Goal: Task Accomplishment & Management: Complete application form

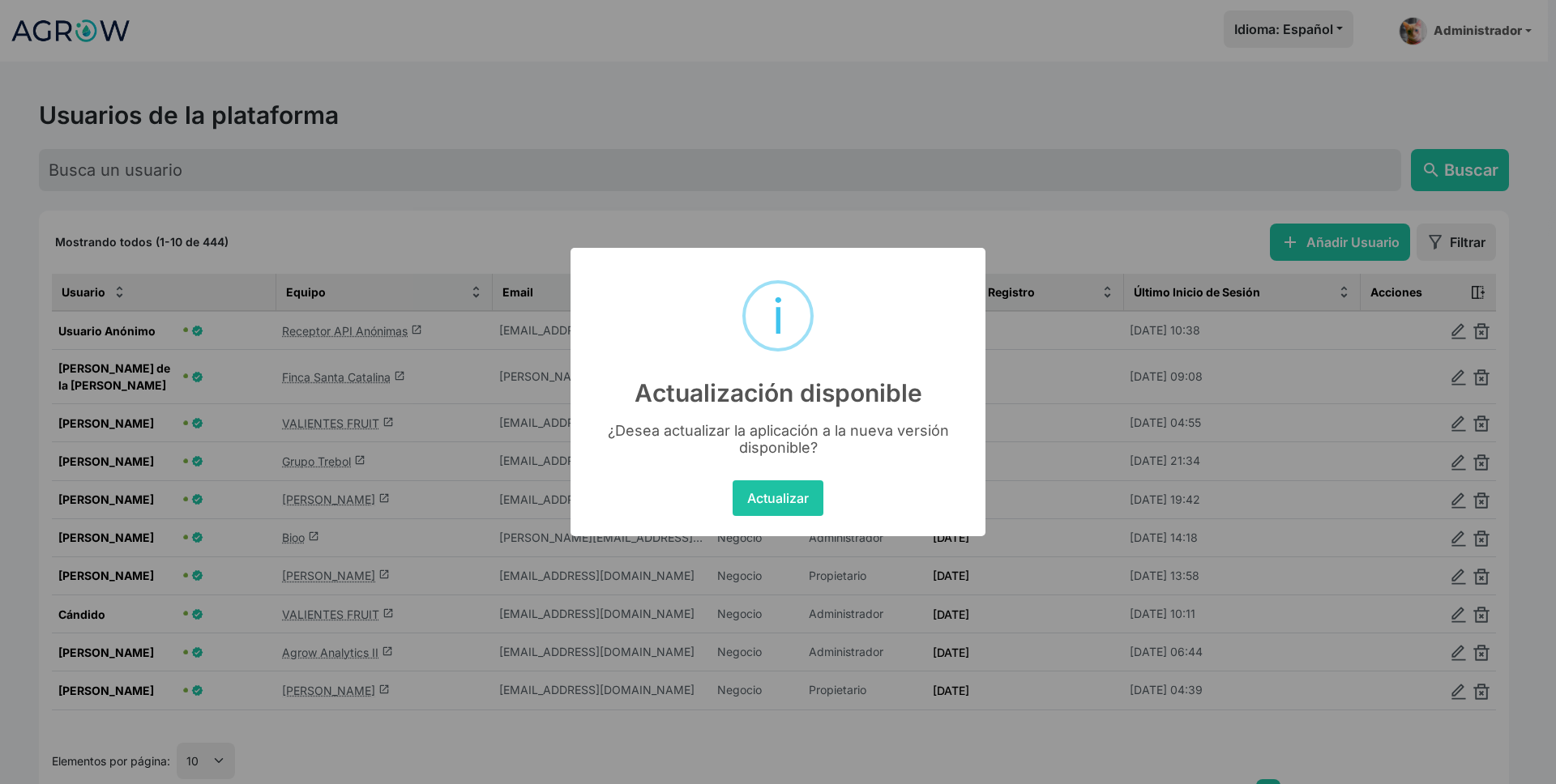
click at [1361, 236] on div "× i Actualización disponible ¿Desea actualizar la aplicación a la nueva versión…" at bounding box center [778, 392] width 1556 height 784
click at [782, 483] on button "Actualizar" at bounding box center [778, 498] width 90 height 36
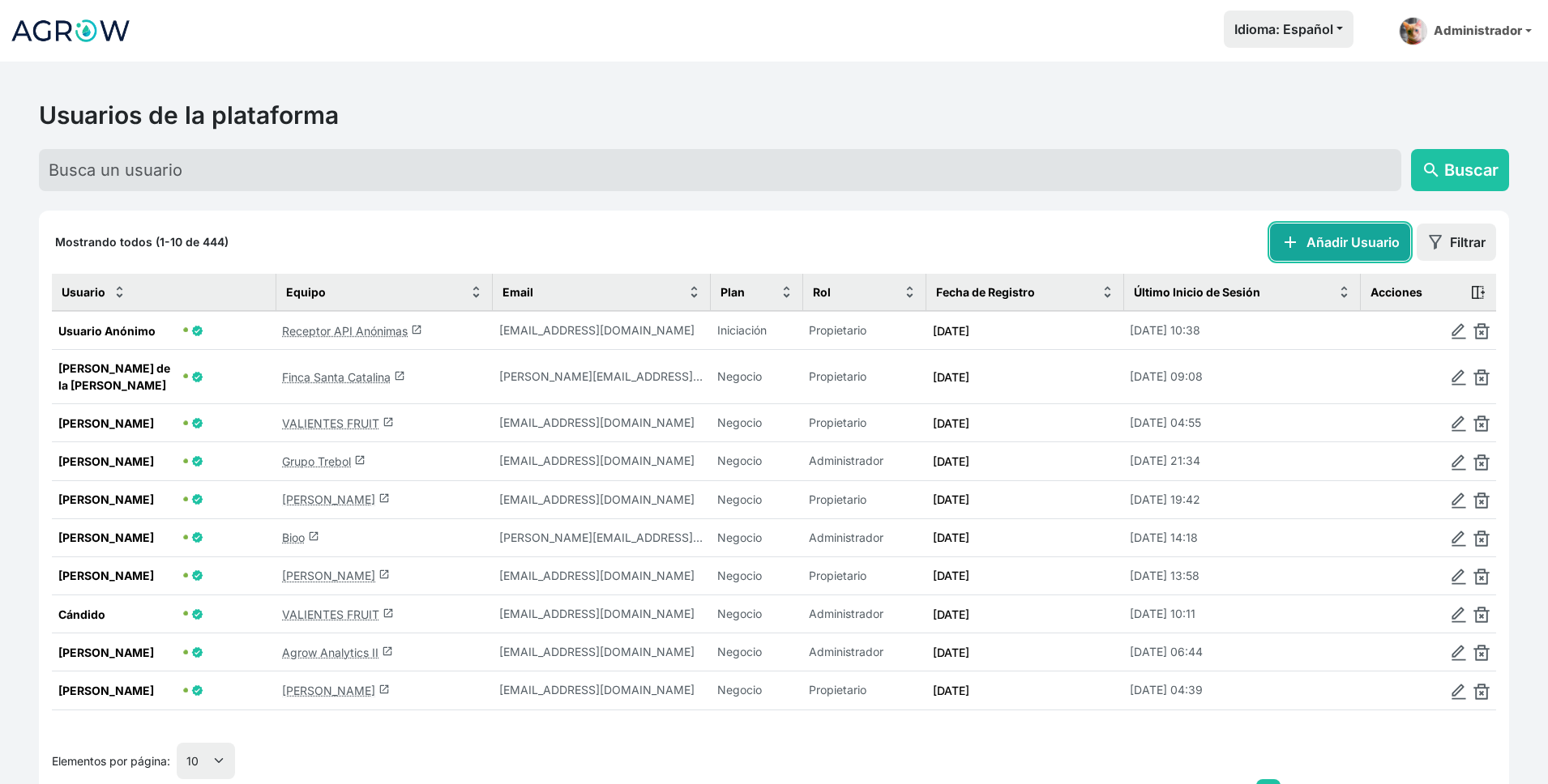
click at [1331, 245] on button "add Añadir Usuario" at bounding box center [1339, 242] width 140 height 38
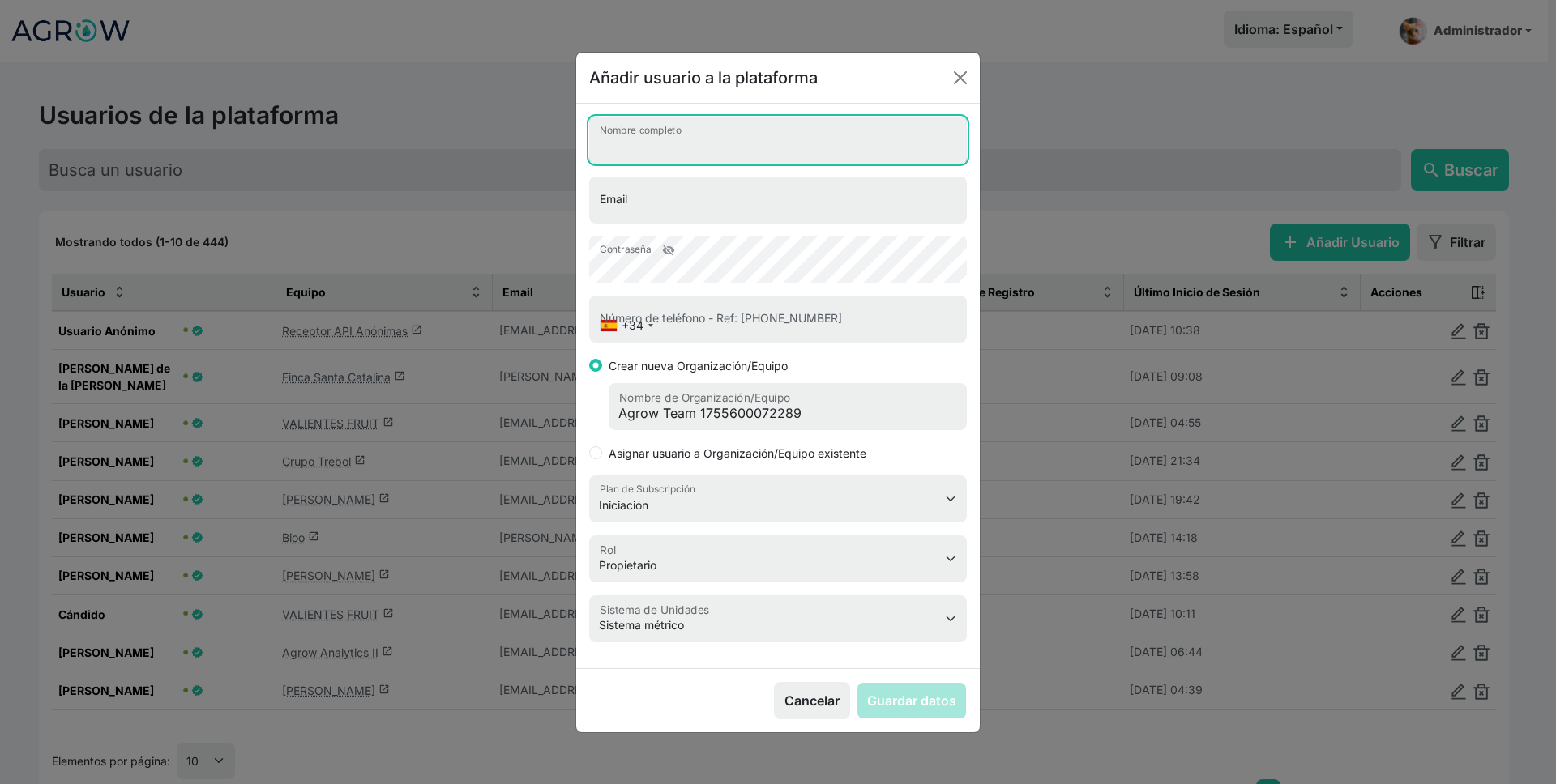
click at [745, 148] on input "Nombre completo" at bounding box center [778, 140] width 377 height 47
type input "[PERSON_NAME]"
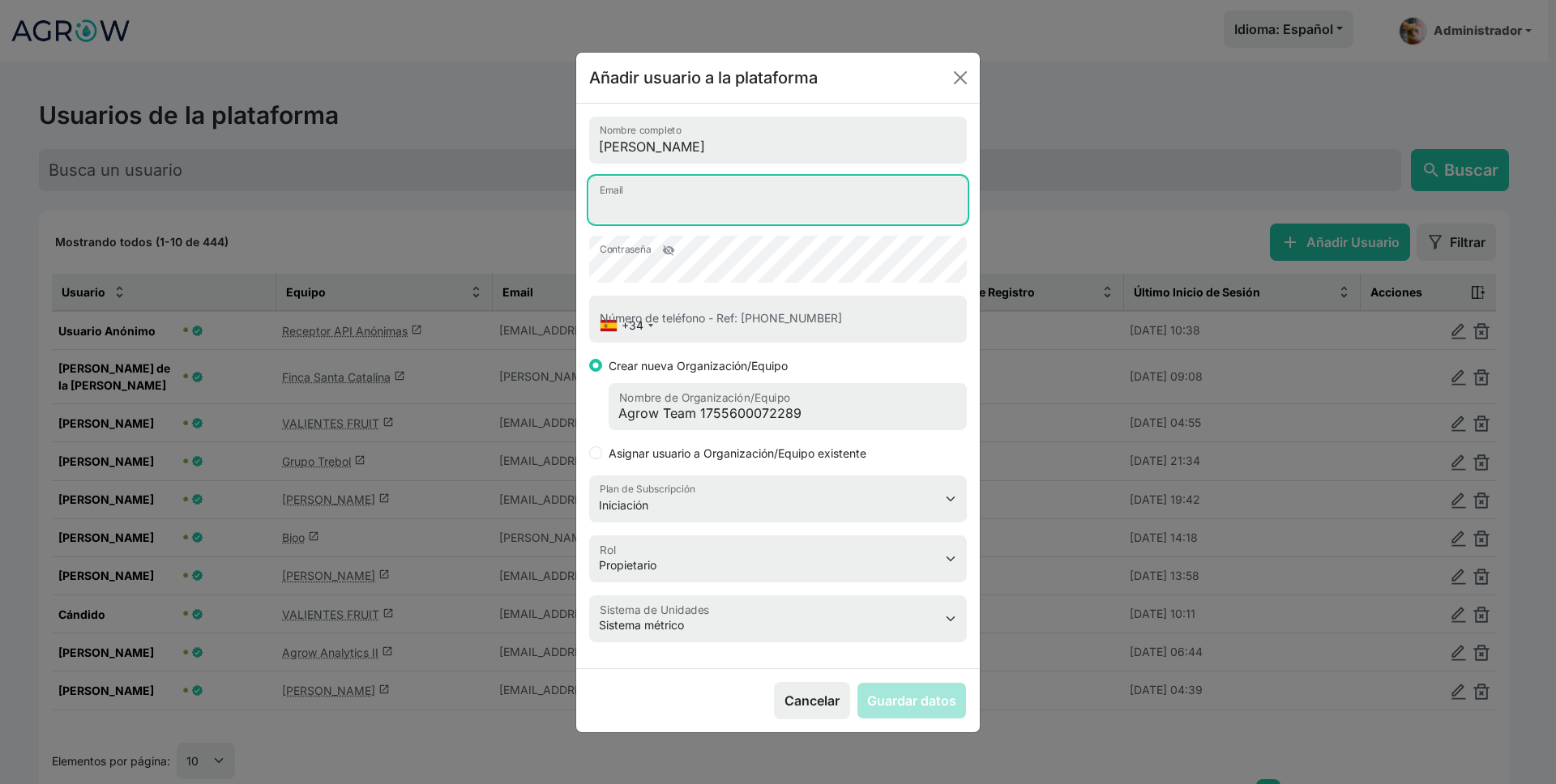
click at [764, 194] on input "Email" at bounding box center [778, 199] width 377 height 47
type input "[PERSON_NAME][EMAIL_ADDRESS][PERSON_NAME][DOMAIN_NAME]"
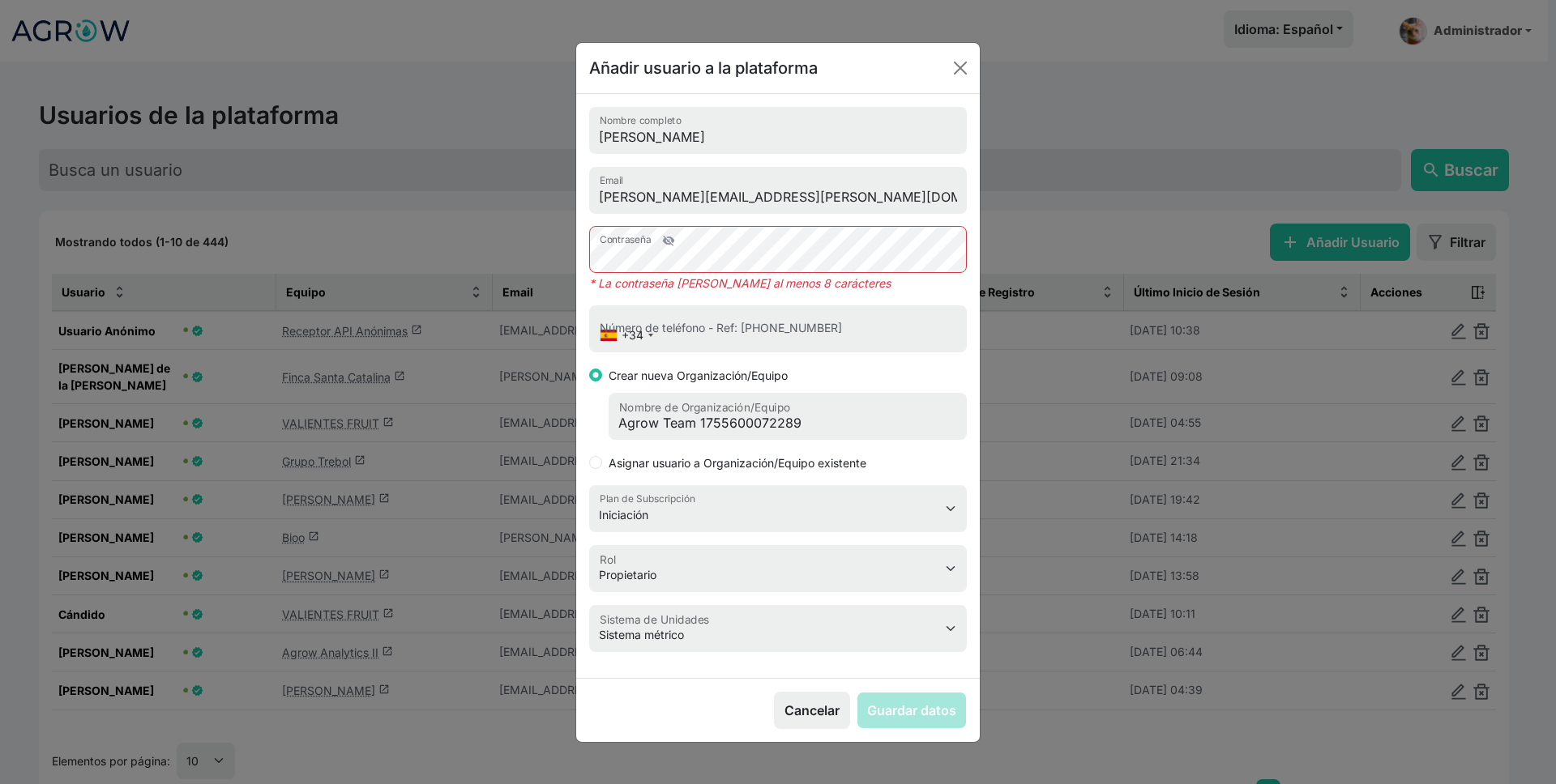
click at [666, 236] on span "visibility_off" at bounding box center [668, 240] width 13 height 13
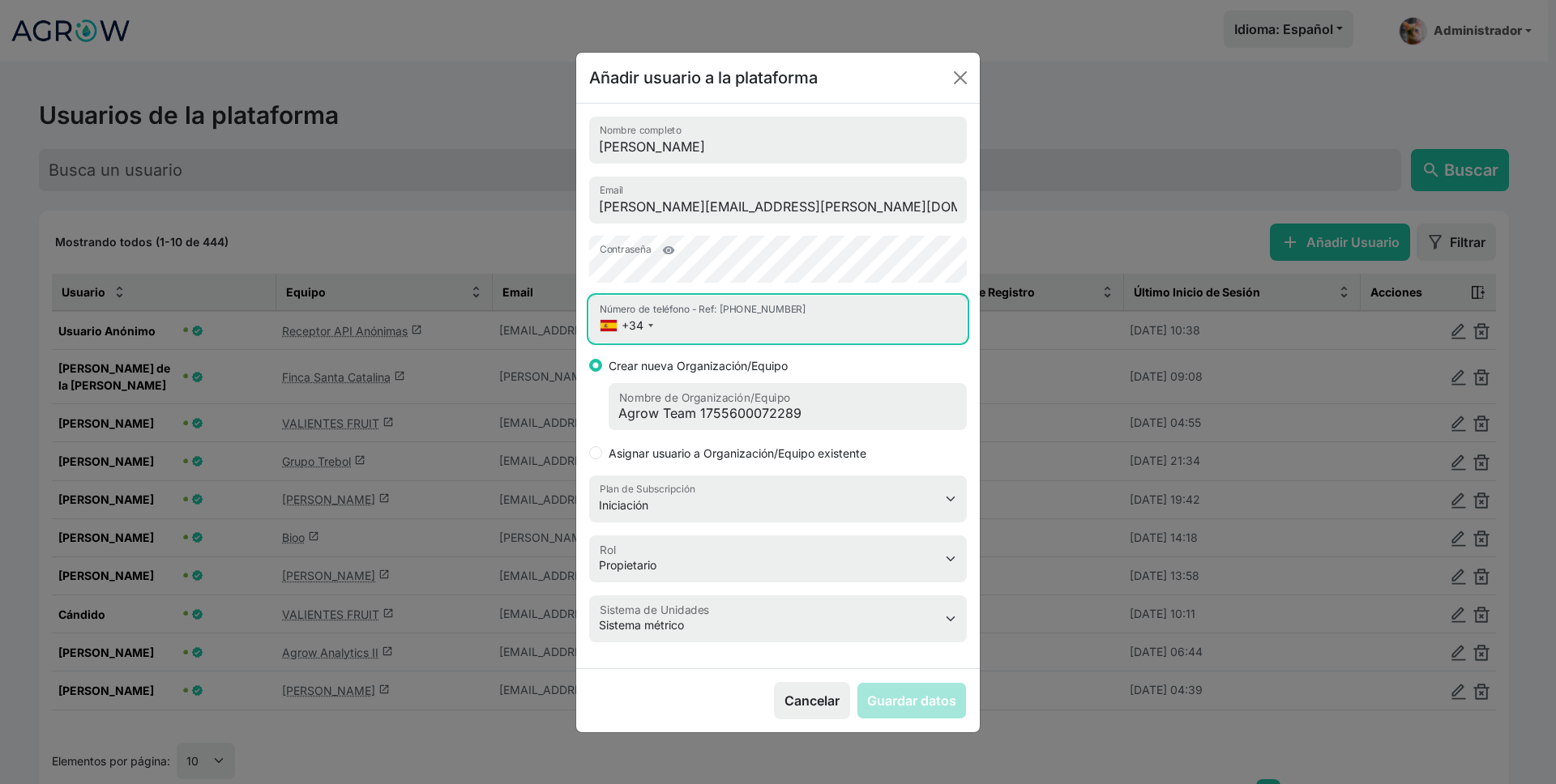
click at [737, 316] on input "Número de teléfono - Ref: [PHONE_NUMBER]" at bounding box center [778, 319] width 377 height 47
type input "622717589"
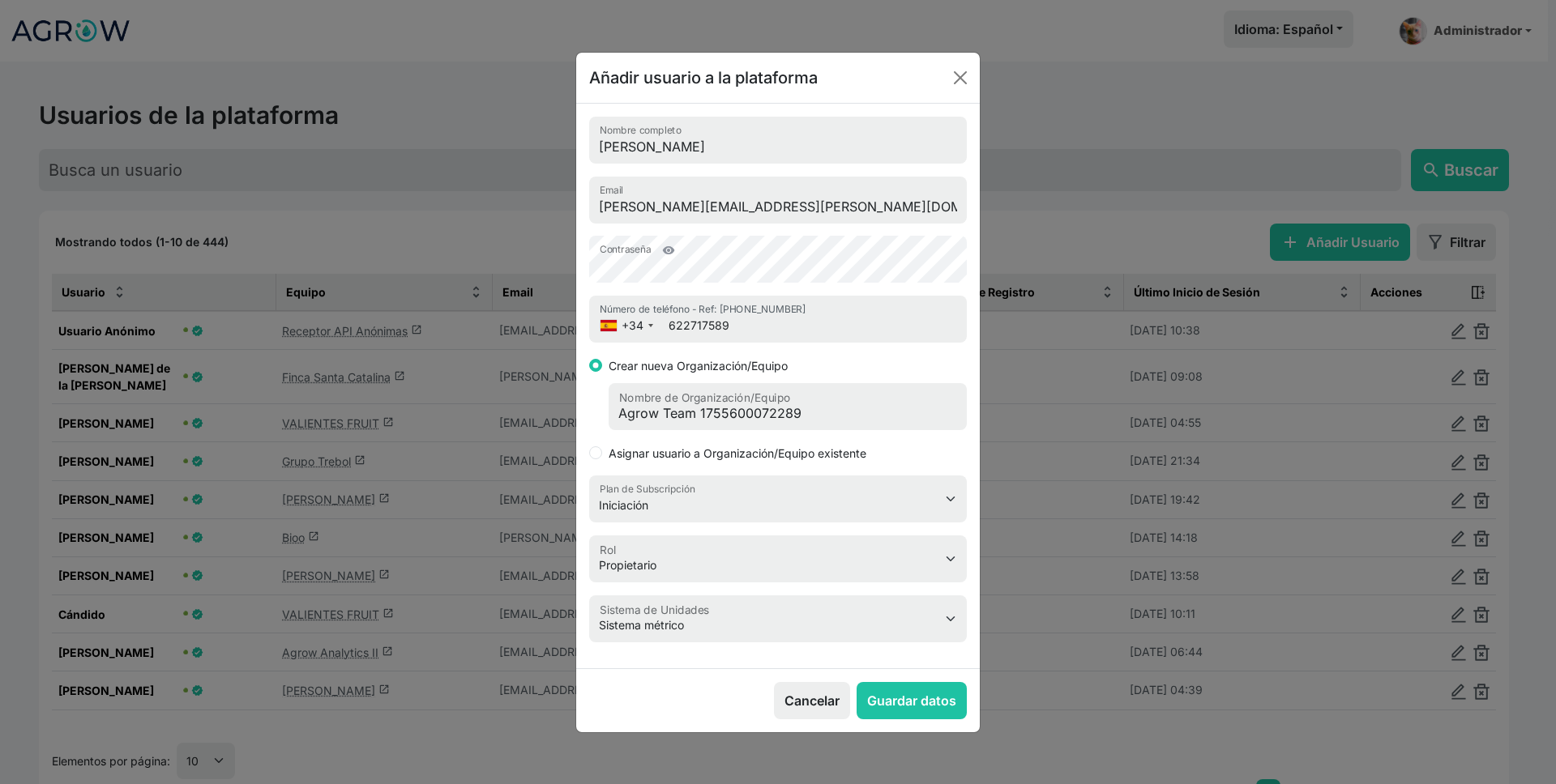
click at [689, 463] on div "[PERSON_NAME] Nombre completo [PERSON_NAME][EMAIL_ADDRESS][PERSON_NAME][DOMAIN_…" at bounding box center [778, 385] width 404 height 565
click at [690, 460] on label "Asignar usuario a Organización/Equipo existente" at bounding box center [738, 453] width 258 height 17
click at [603, 459] on input "Asignar usuario a Organización/Equipo existente" at bounding box center [595, 453] width 13 height 13
radio input "true"
select select "3"
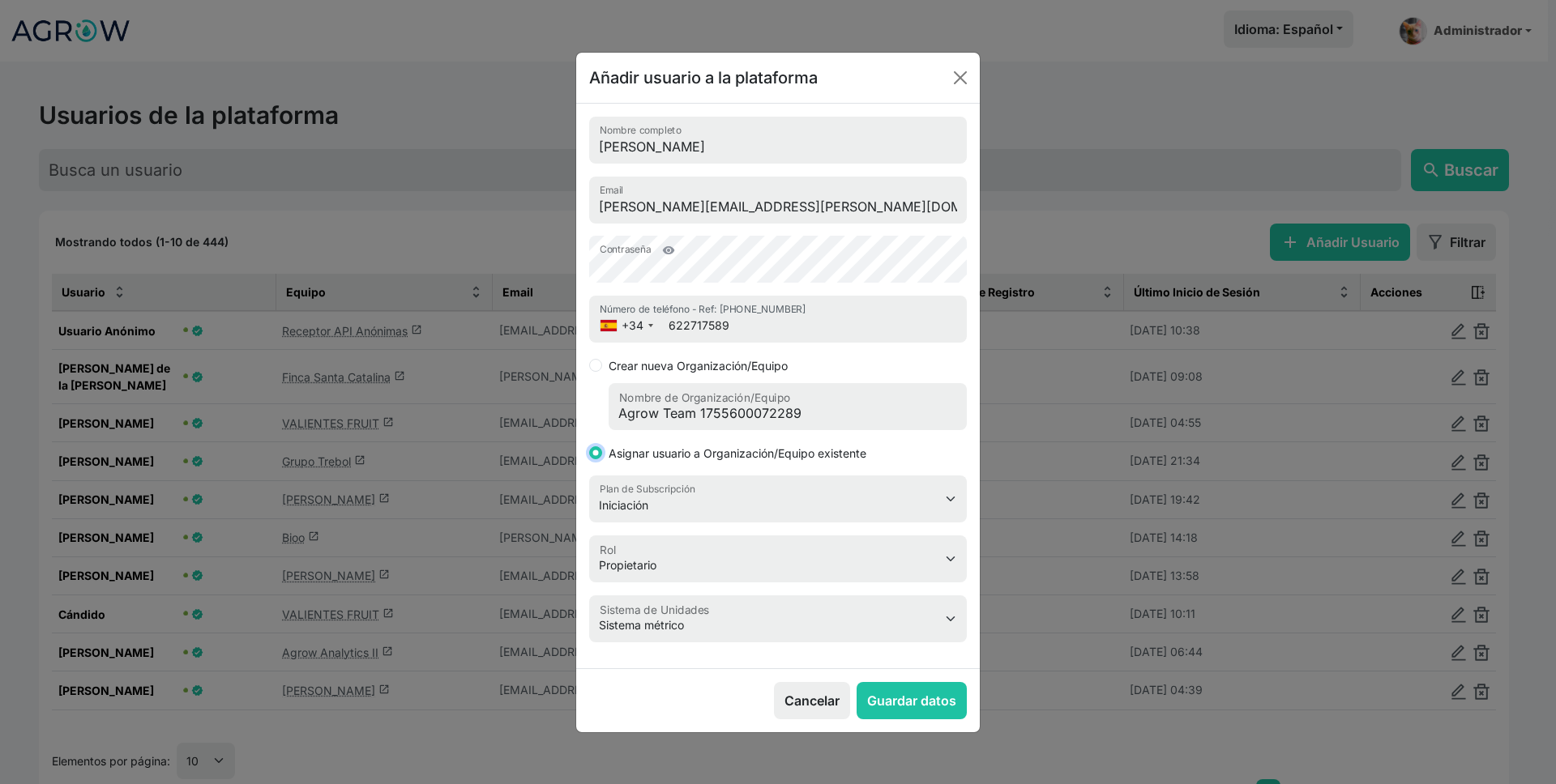
select select "11"
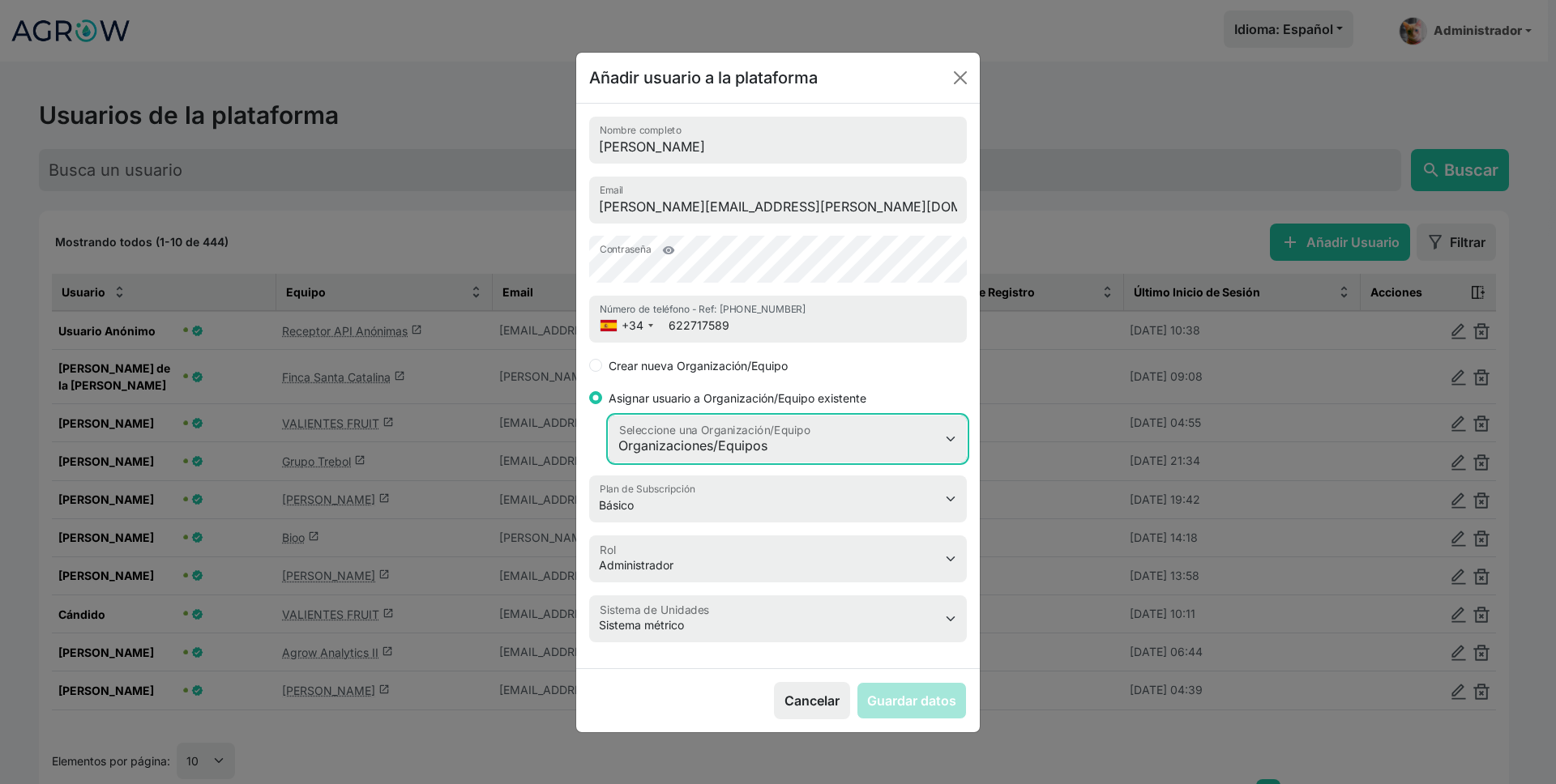
click at [695, 452] on select "Organizaciones/Equipos - -- 5Rs+alfarmers Agr. Sta. [PERSON_NAME] DEMO Agrícola…" at bounding box center [787, 439] width 358 height 47
select select "10"
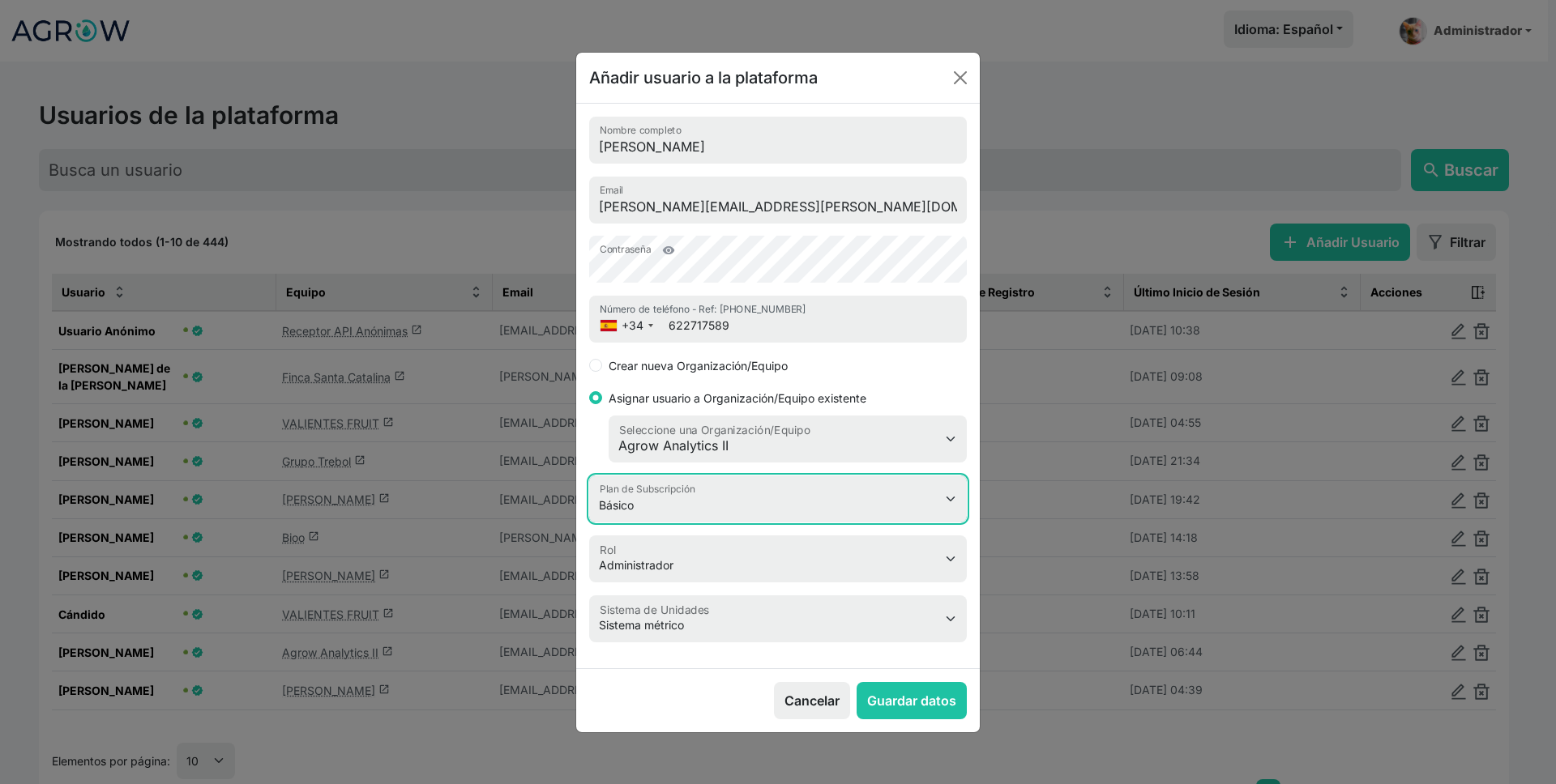
click at [809, 496] on select "Básico Negocio" at bounding box center [778, 498] width 377 height 47
select select "4"
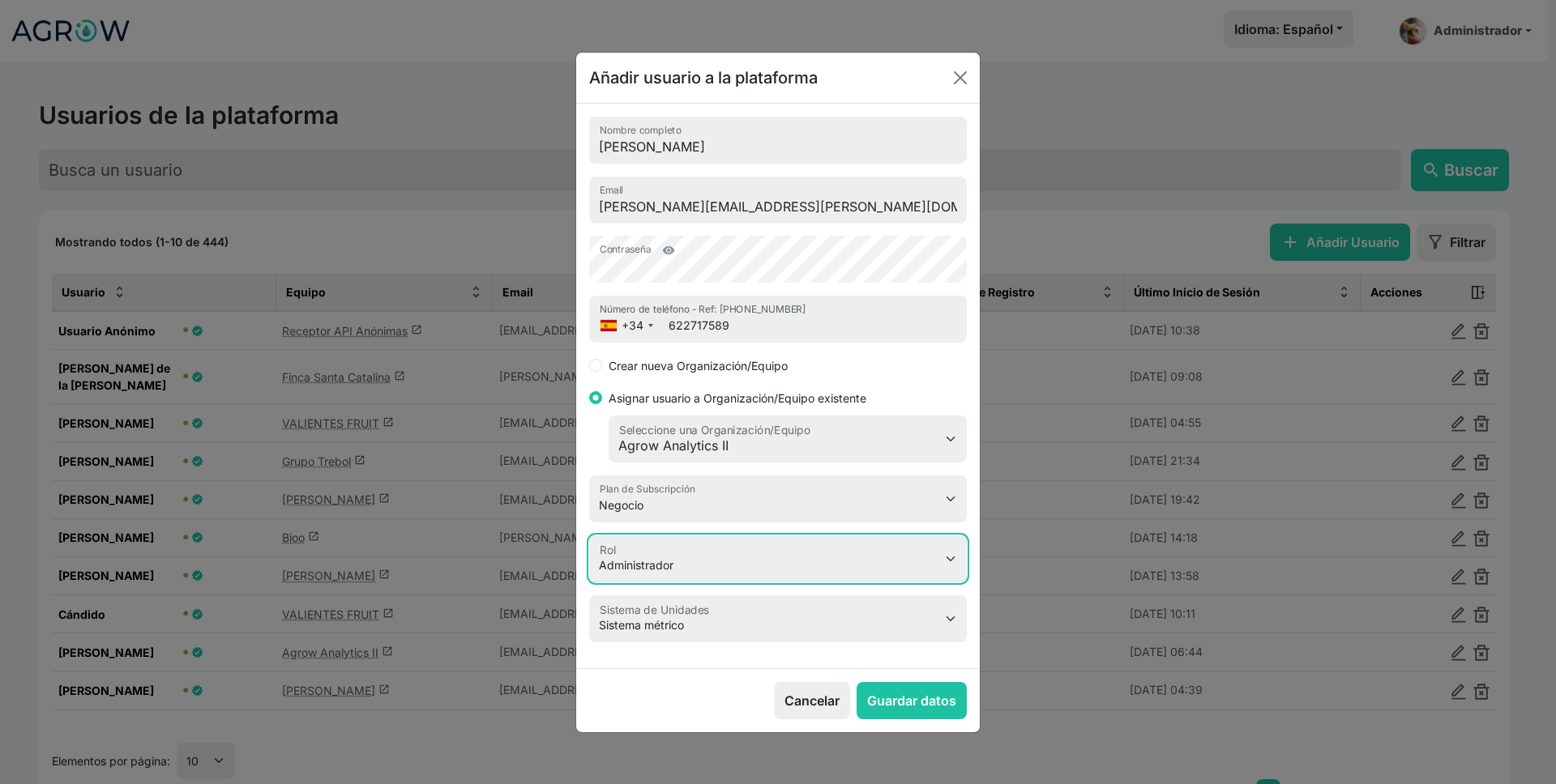
click at [827, 549] on select "Administrador Visualizador" at bounding box center [778, 559] width 377 height 47
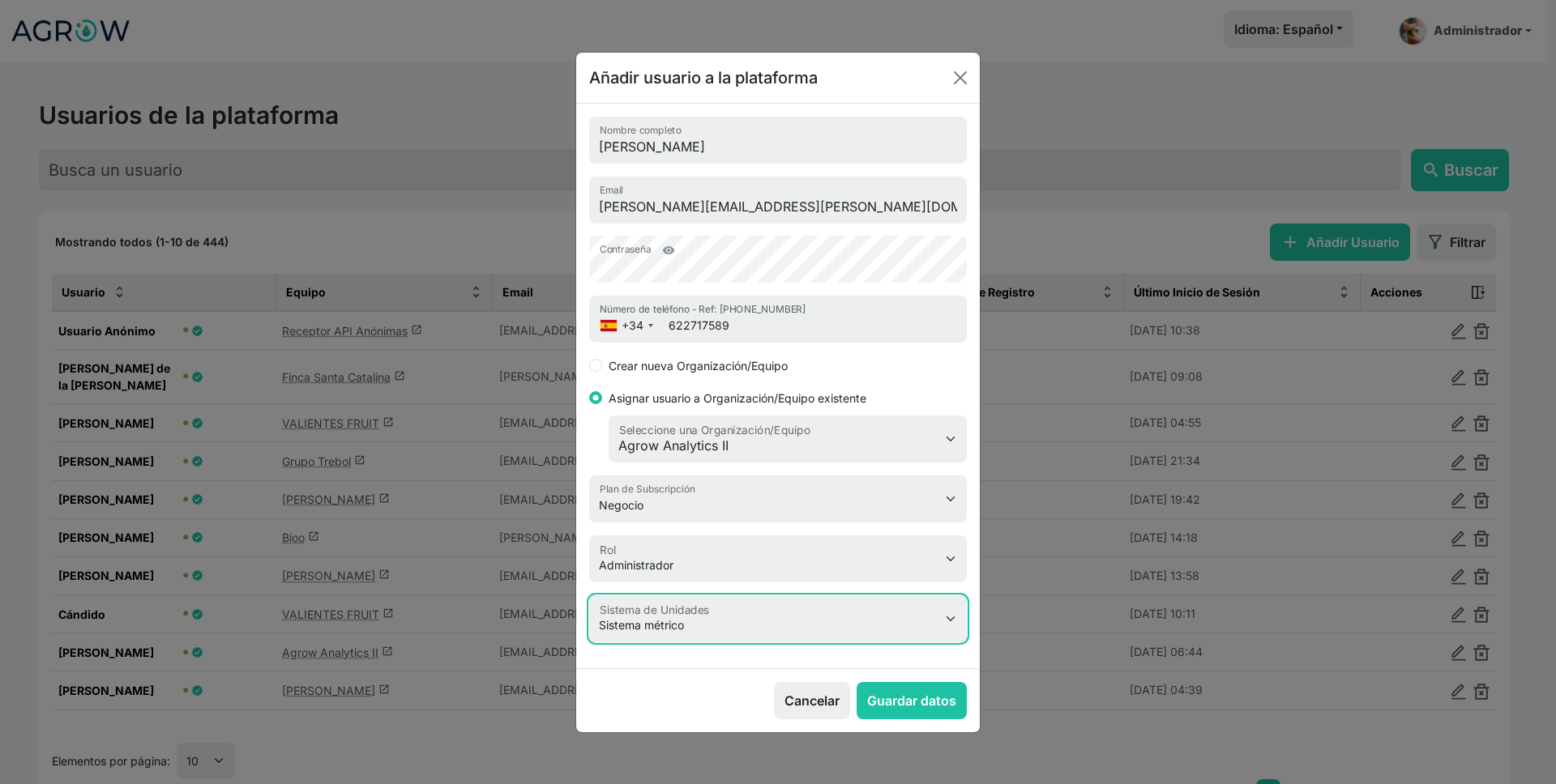
click at [770, 630] on select "Sistema métrico Sistema imperial" at bounding box center [778, 618] width 377 height 47
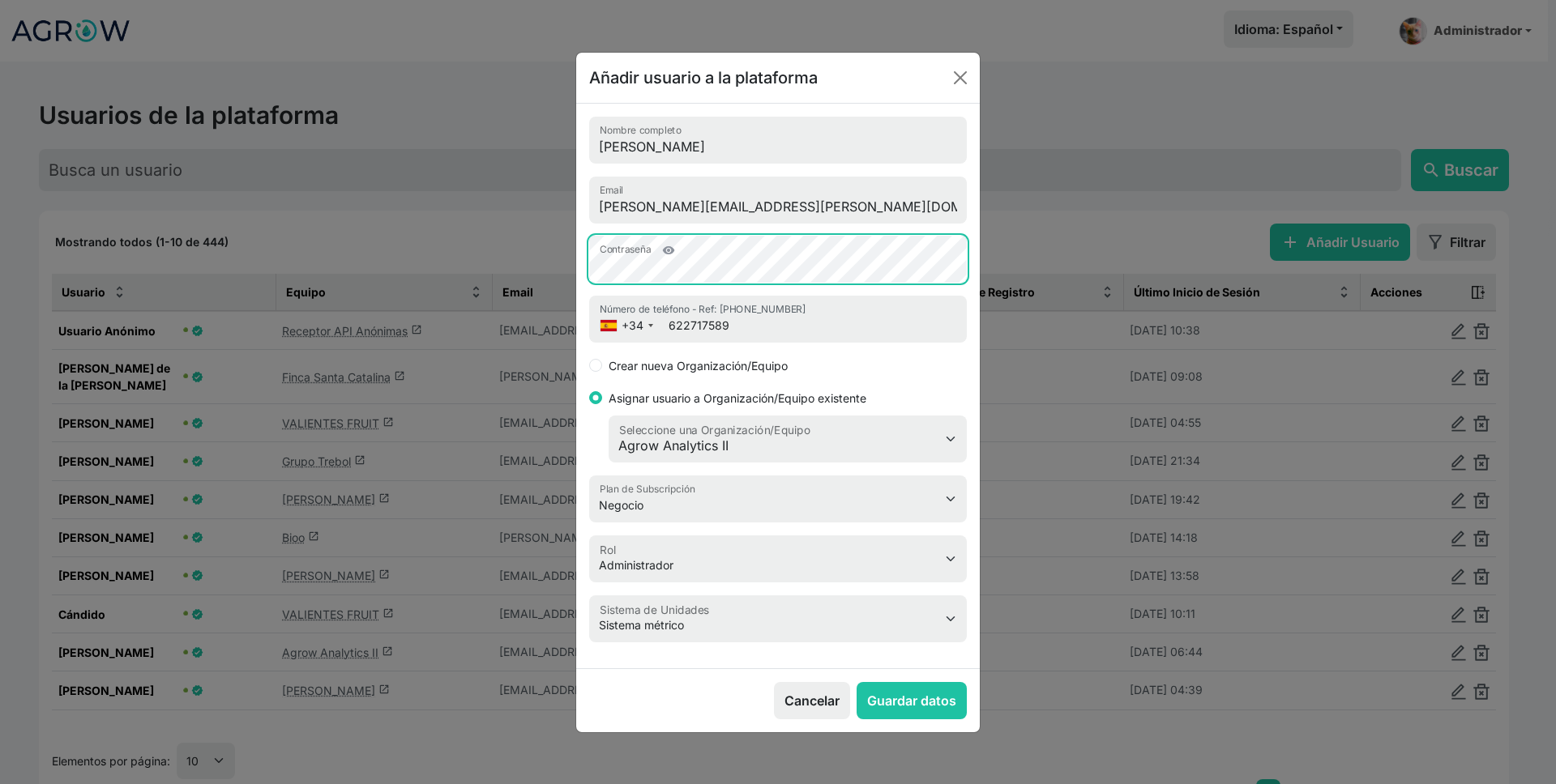
click at [539, 266] on div "Añadir usuario a la plataforma [PERSON_NAME] Nombre completo [PERSON_NAME][EMAI…" at bounding box center [778, 392] width 1556 height 784
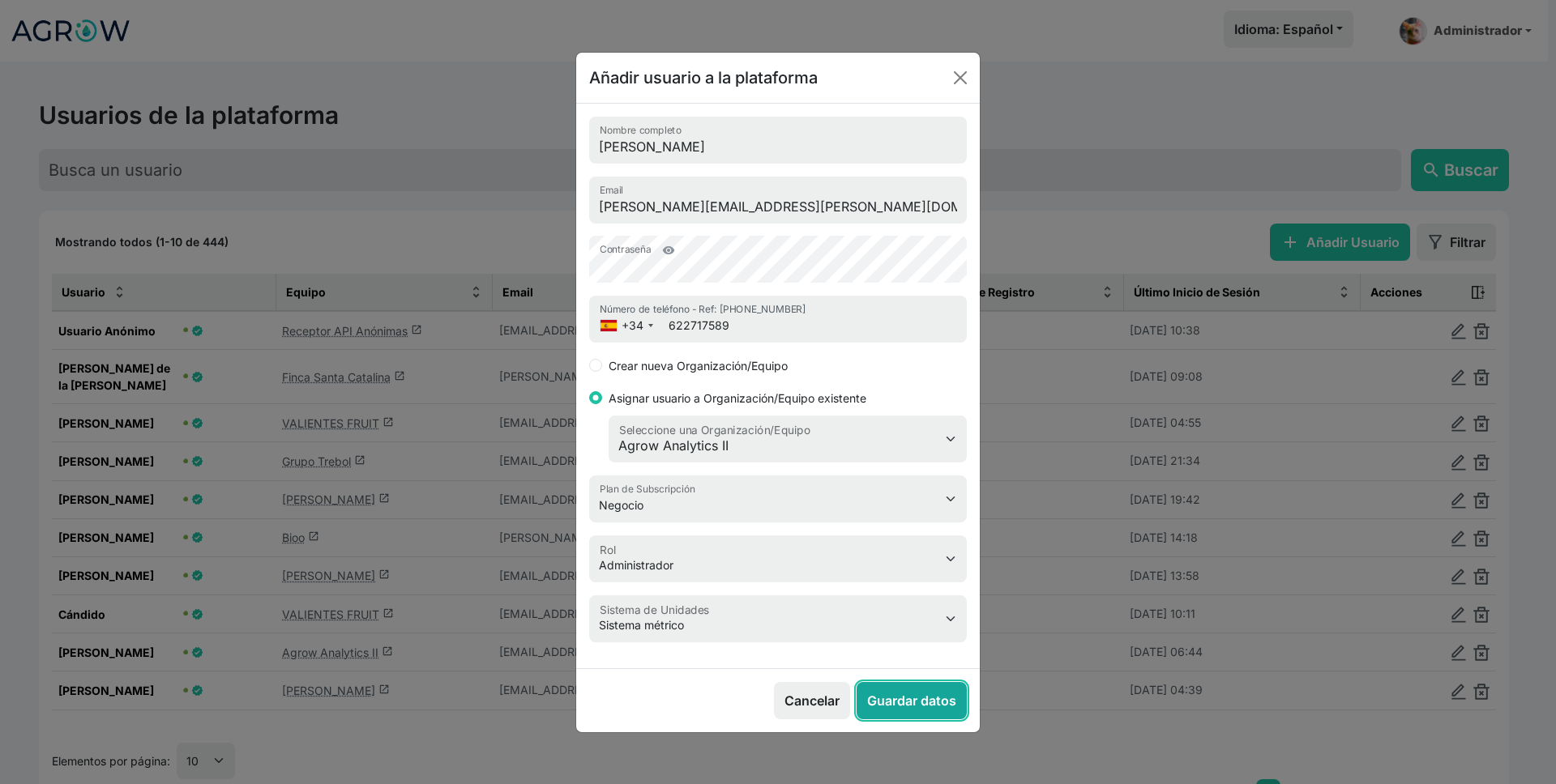
click at [892, 696] on button "Guardar datos" at bounding box center [912, 701] width 110 height 38
select select "m"
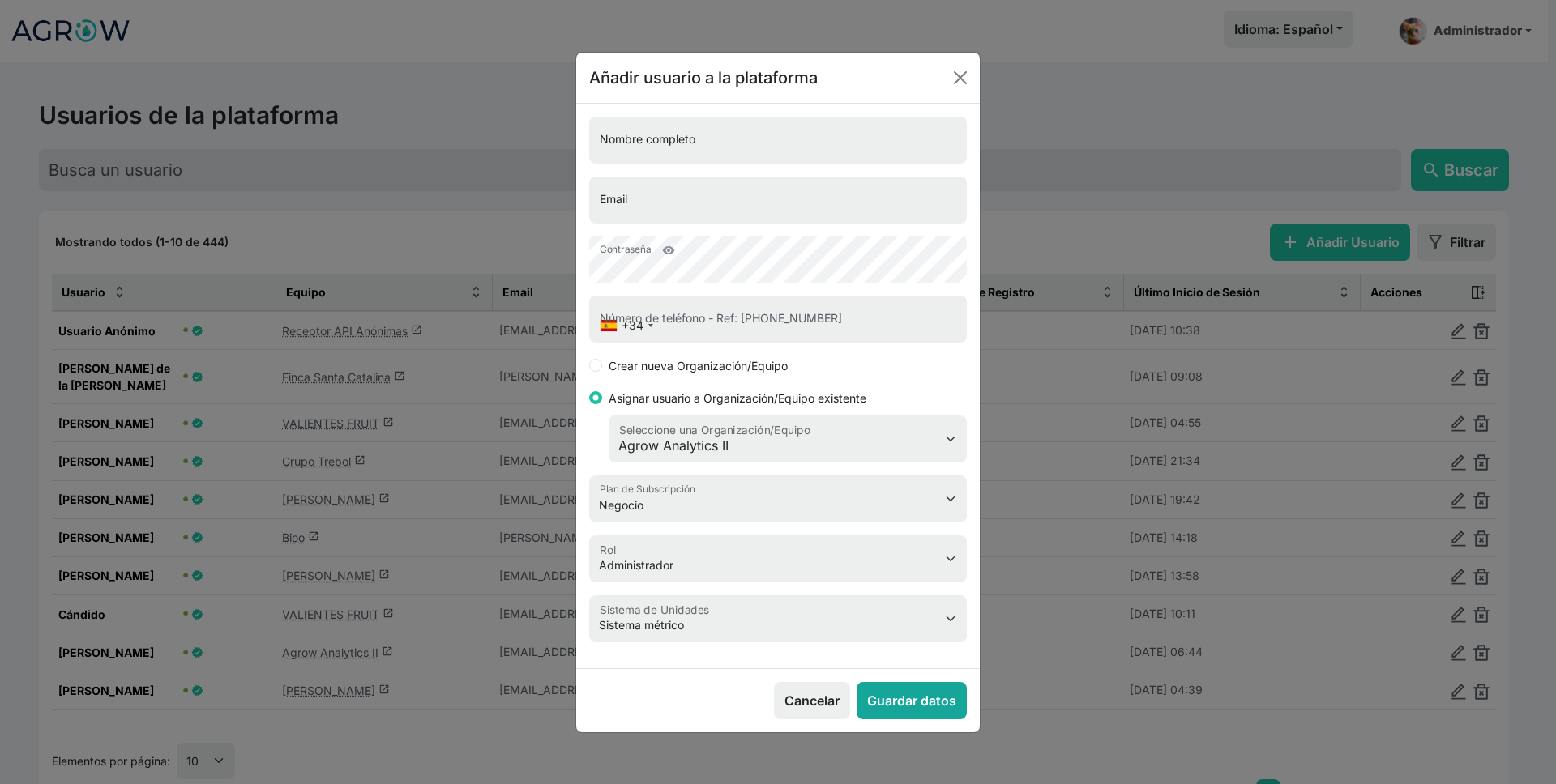
select select "2"
select select "1"
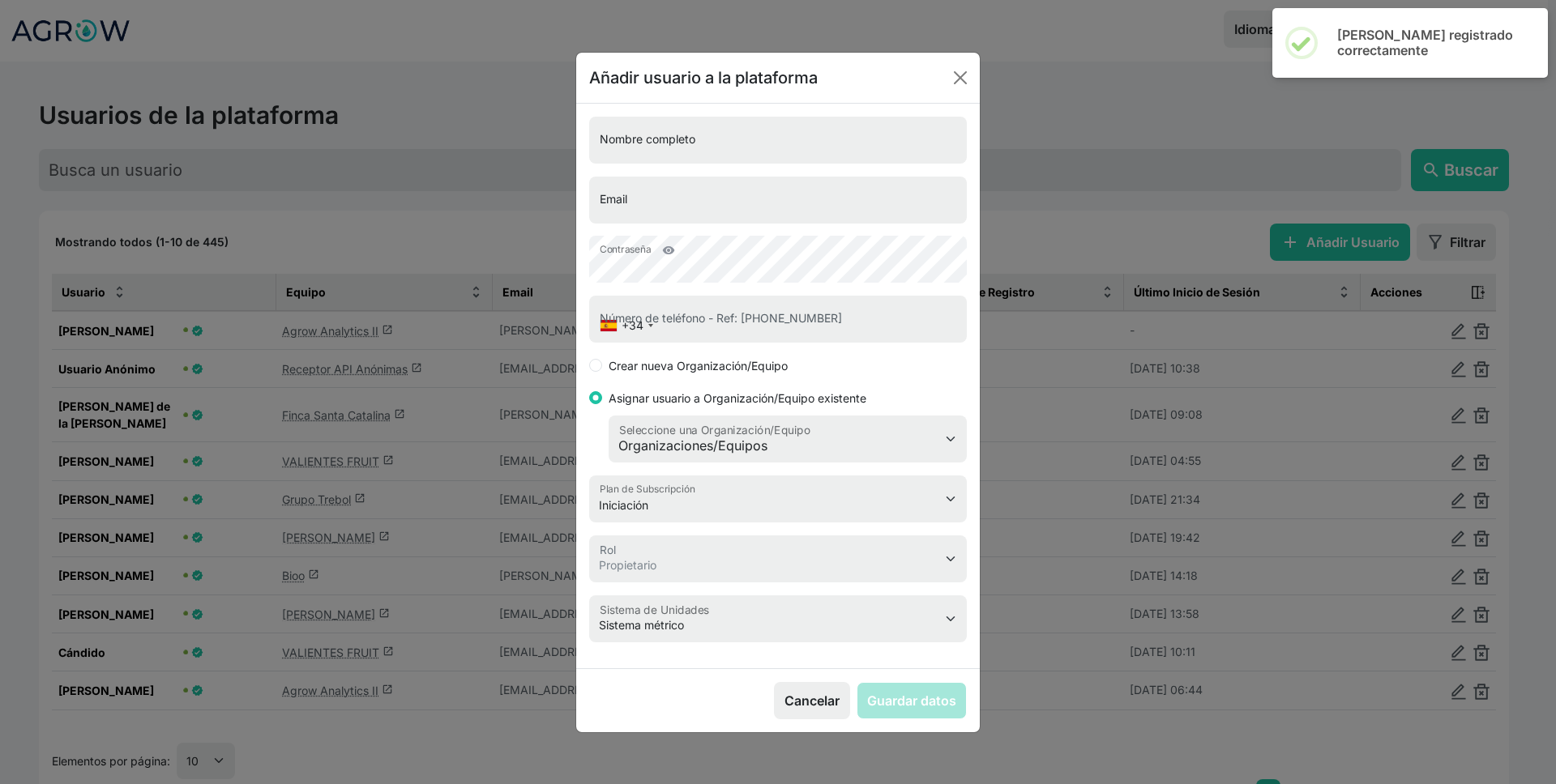
click at [395, 248] on div "Añadir usuario a la plataforma Nombre completo Email visibility Contraseña +34 …" at bounding box center [778, 392] width 1556 height 784
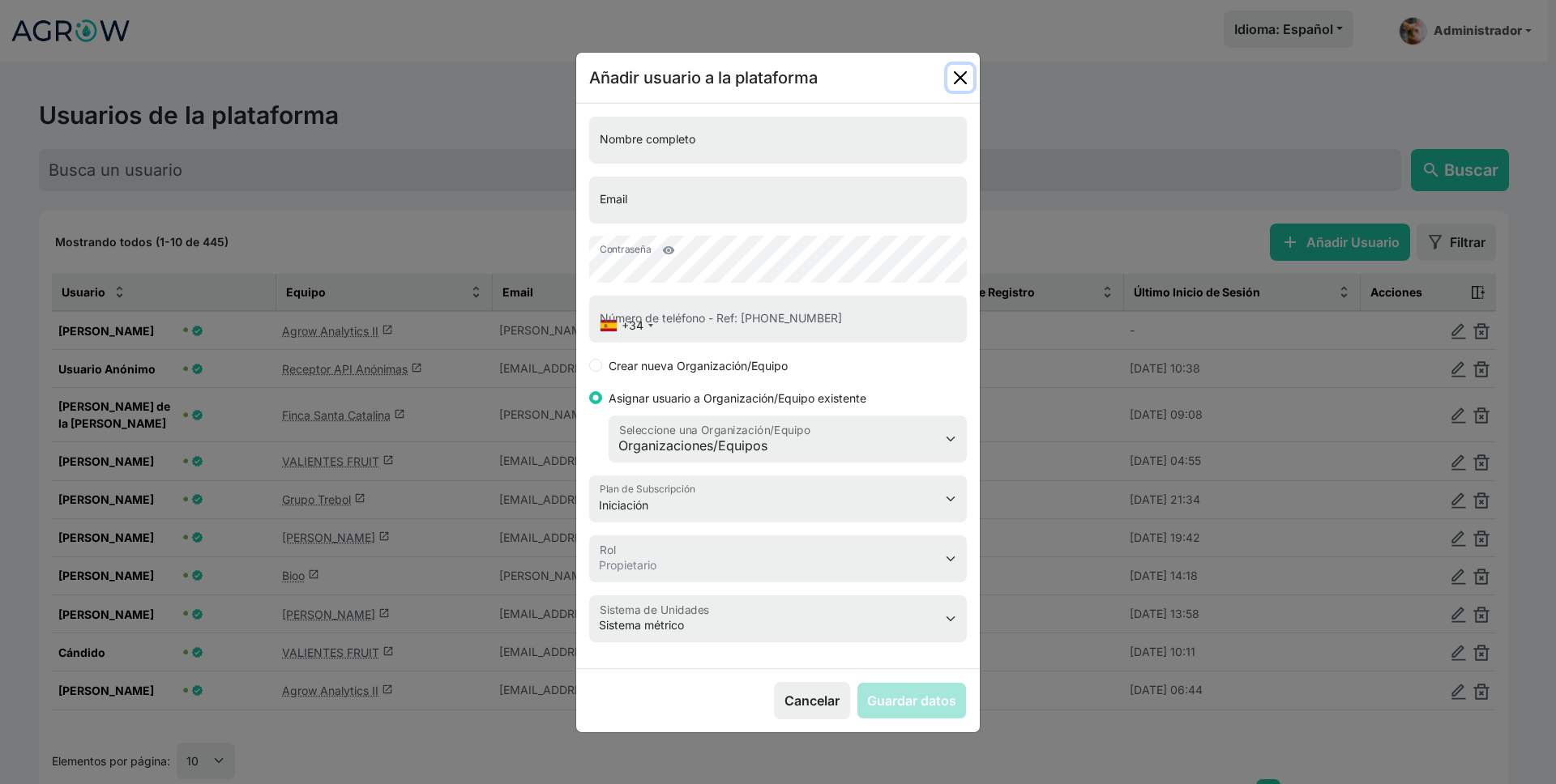
click at [956, 72] on button "Close" at bounding box center [960, 77] width 26 height 26
select select "m"
select select "2"
select select "1"
